Goal: Find specific page/section: Find specific page/section

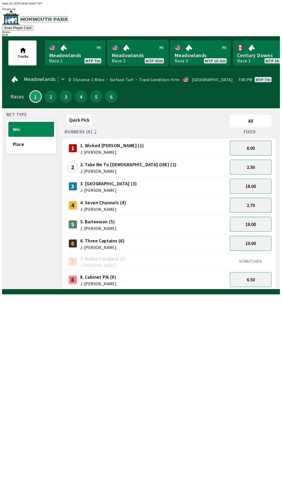
click at [136, 54] on link "Meadowlands Race 2 MTP 35m" at bounding box center [138, 52] width 61 height 25
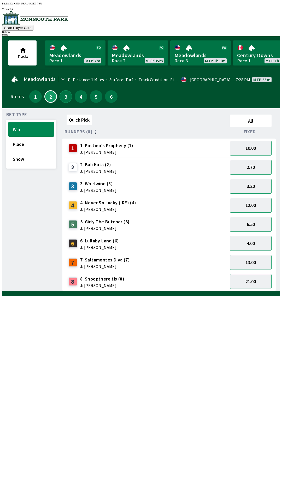
click at [63, 95] on button "3" at bounding box center [66, 96] width 13 height 13
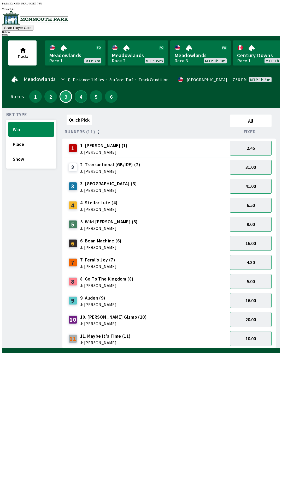
click at [79, 92] on button "4" at bounding box center [81, 96] width 13 height 13
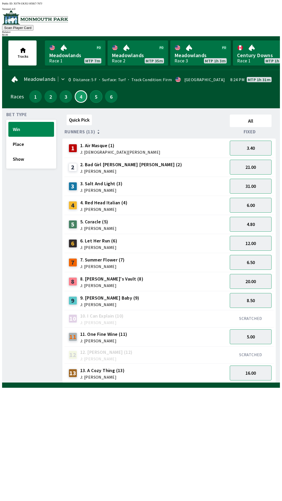
click at [93, 97] on button "5" at bounding box center [96, 96] width 13 height 13
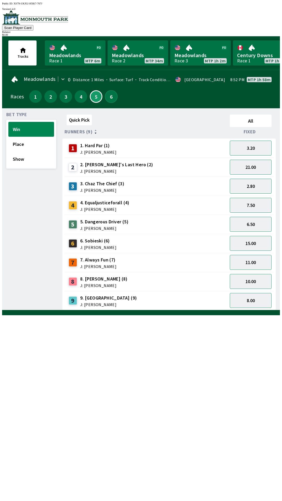
click at [110, 98] on button "6" at bounding box center [111, 96] width 13 height 13
